Goal: Find specific page/section: Find specific page/section

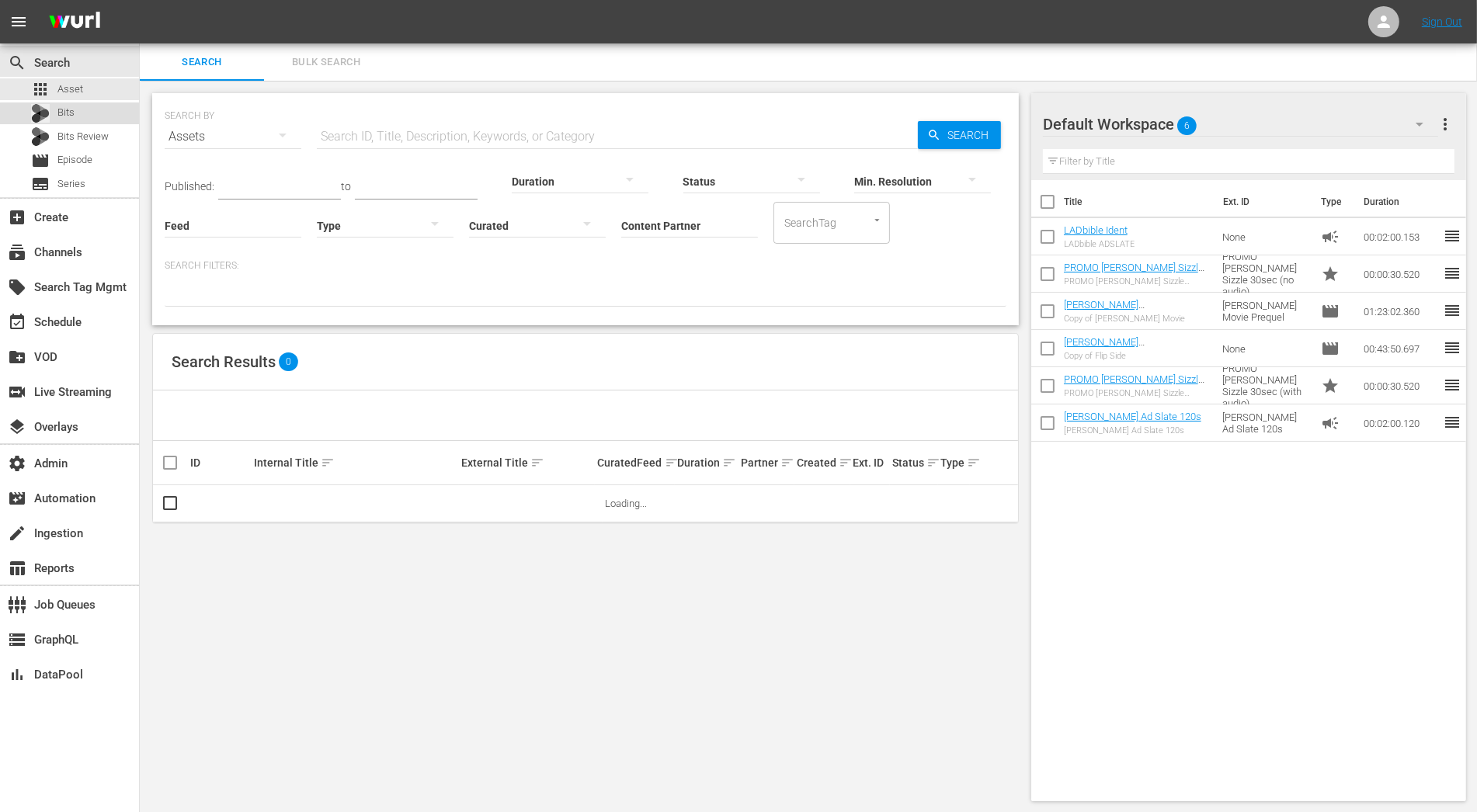
click at [96, 116] on div "Bits" at bounding box center [69, 113] width 139 height 22
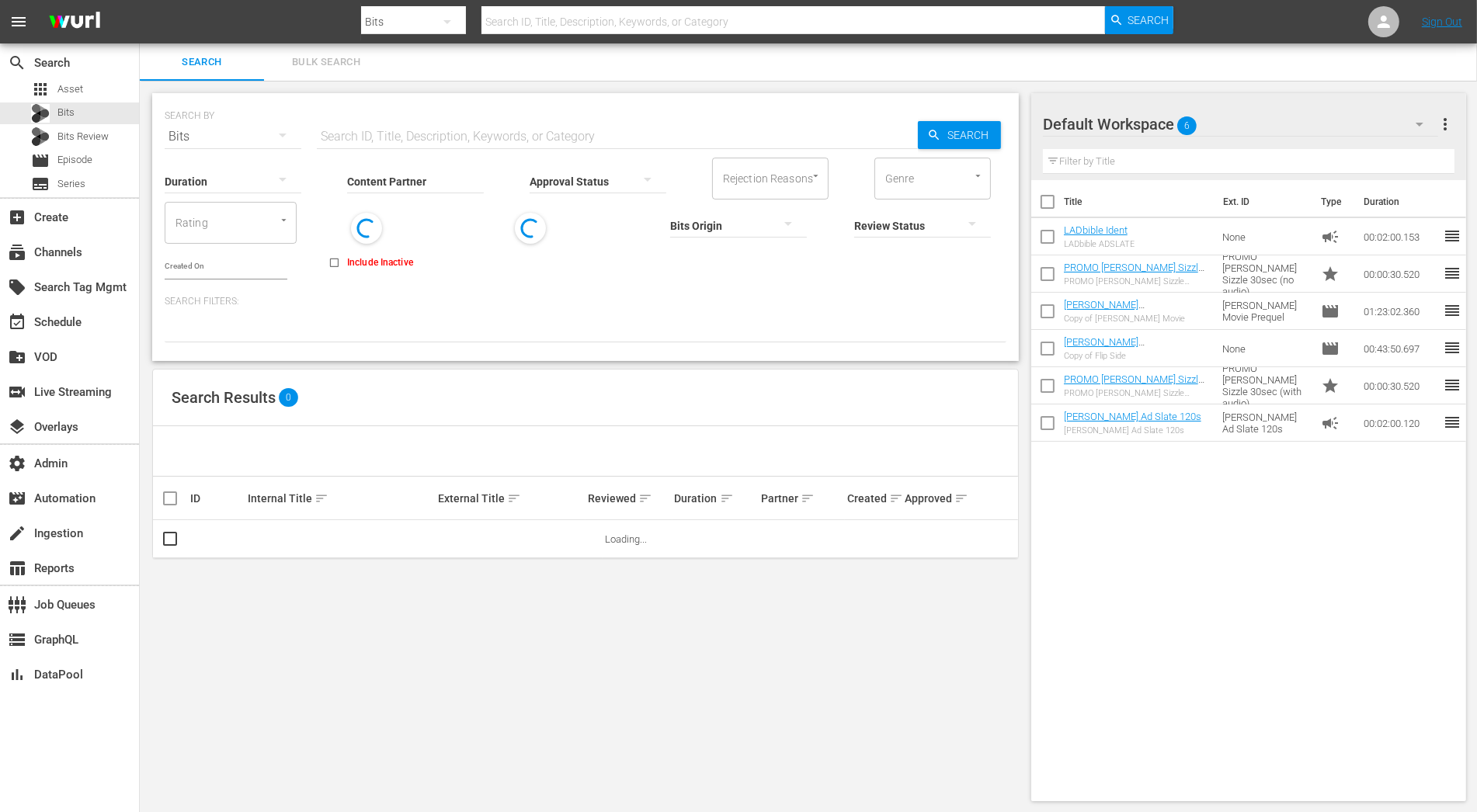
click at [386, 183] on input "Content Partner" at bounding box center [416, 182] width 137 height 56
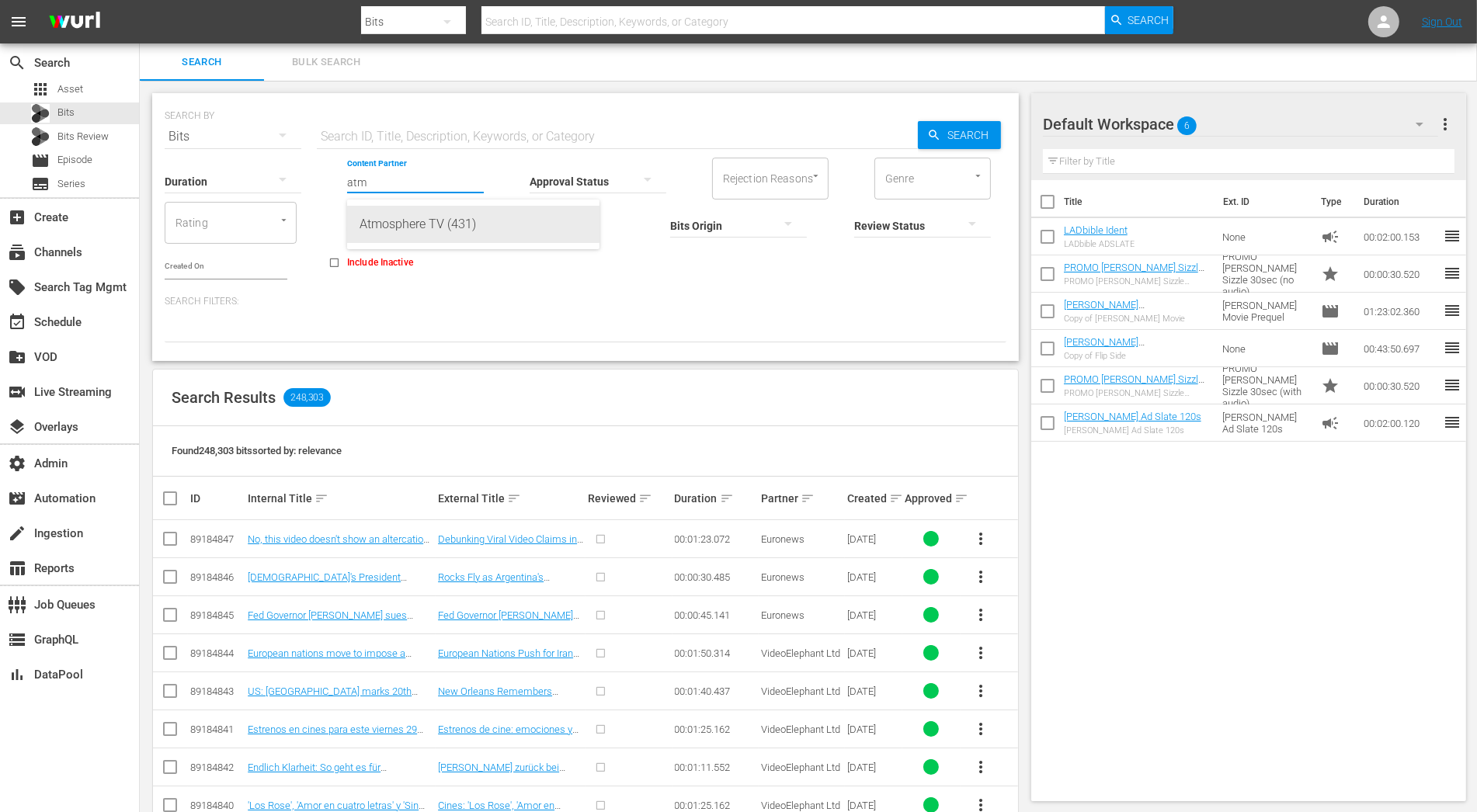
click at [403, 221] on div "Atmosphere TV (431)" at bounding box center [473, 224] width 228 height 37
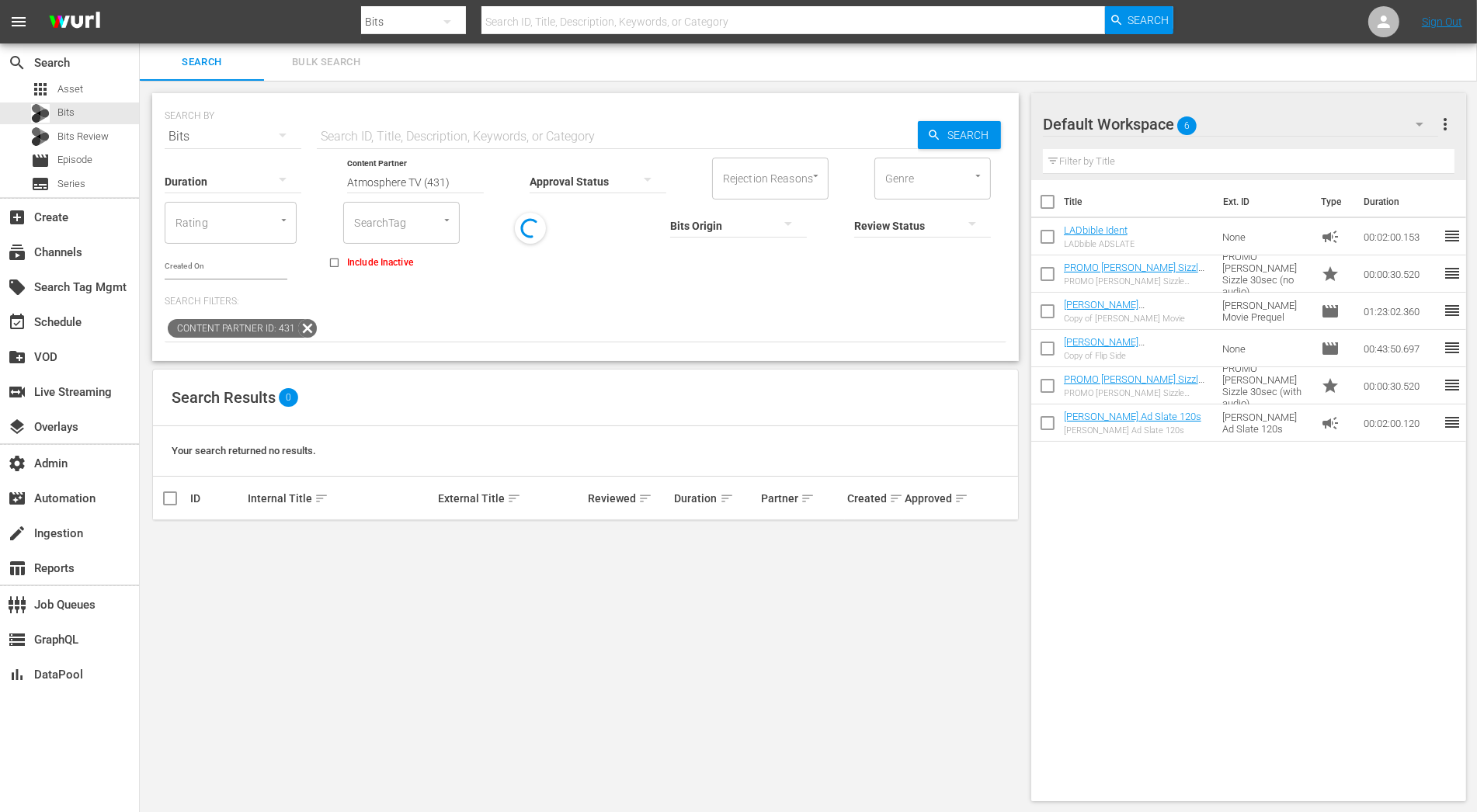
click at [425, 180] on input "Atmosphere TV (431)" at bounding box center [416, 182] width 137 height 56
drag, startPoint x: 455, startPoint y: 182, endPoint x: 227, endPoint y: 182, distance: 228.0
click at [227, 182] on div "Duration Content Partner Enter Search Term Atmosphere TV (431) Approval Status …" at bounding box center [586, 217] width 842 height 124
type input "chiv"
